Goal: Task Accomplishment & Management: Complete application form

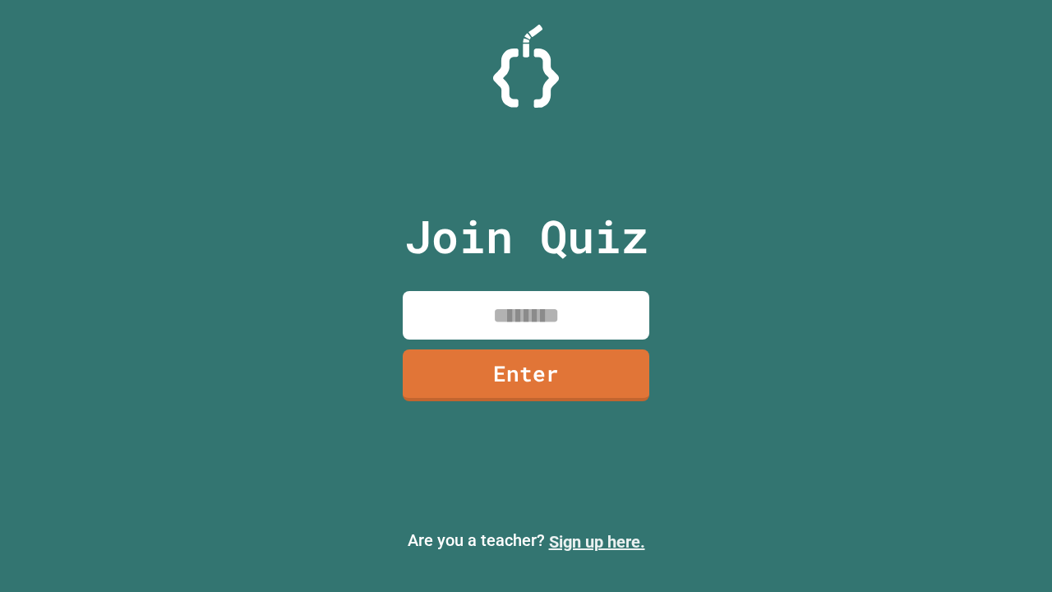
click at [596, 541] on link "Sign up here." at bounding box center [597, 542] width 96 height 20
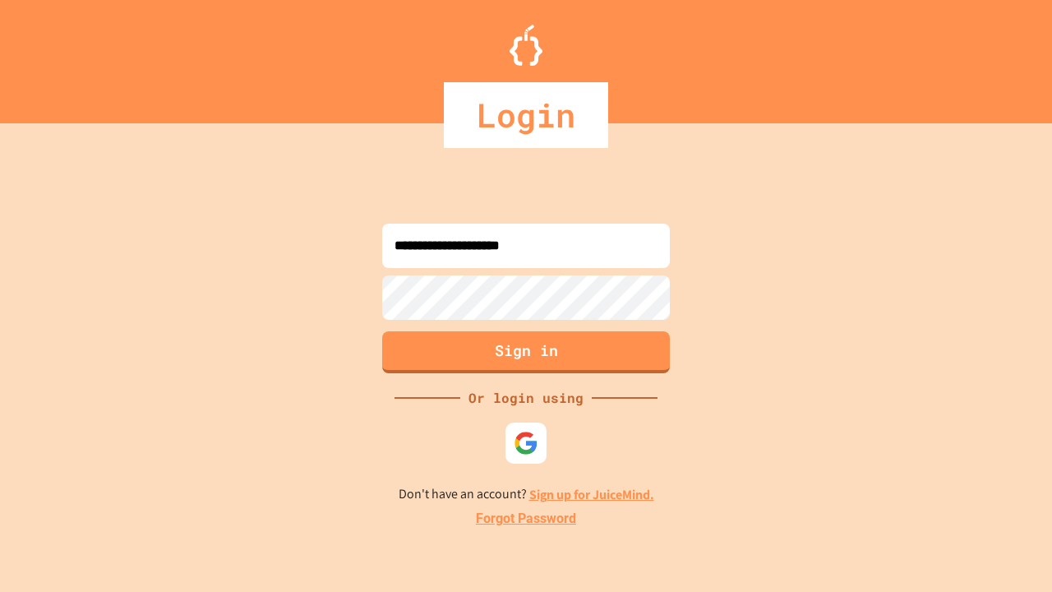
type input "**********"
